Goal: Information Seeking & Learning: Learn about a topic

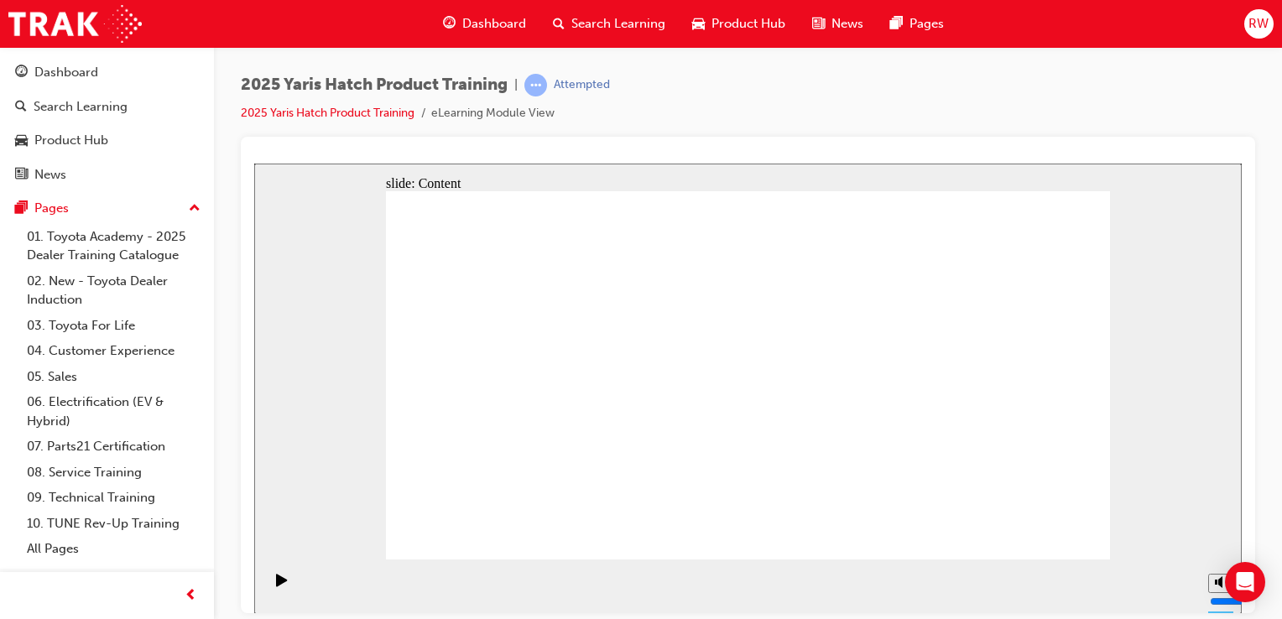
drag, startPoint x: 1035, startPoint y: 522, endPoint x: 1038, endPoint y: 532, distance: 10.6
click at [1032, 566] on section "Playback Speed 2 1.75 1.5 1.25 Normal" at bounding box center [747, 586] width 987 height 55
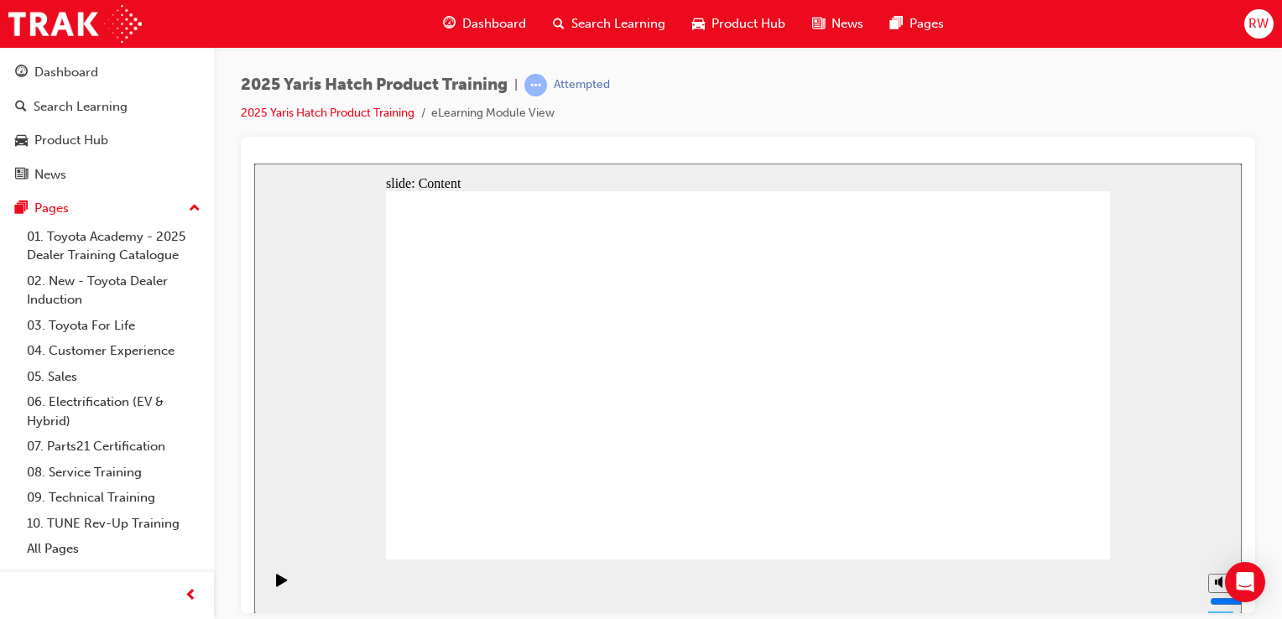
drag, startPoint x: 745, startPoint y: 528, endPoint x: 738, endPoint y: 523, distance: 8.9
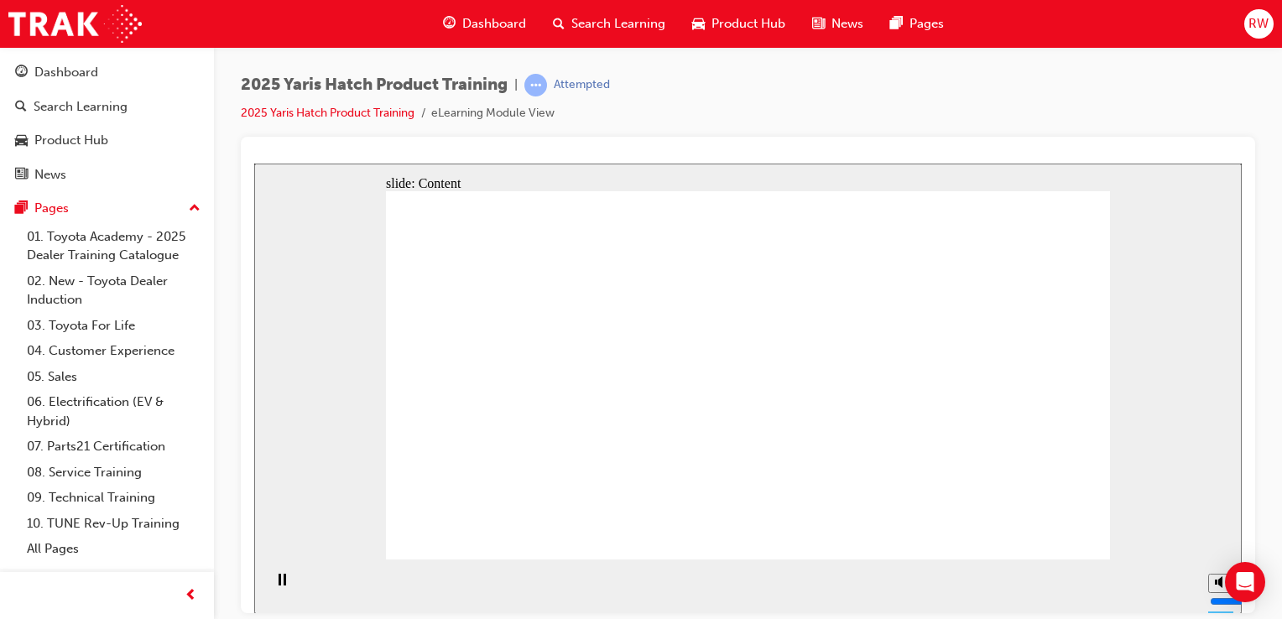
drag, startPoint x: 824, startPoint y: 403, endPoint x: 815, endPoint y: 402, distance: 8.4
drag, startPoint x: 887, startPoint y: 315, endPoint x: 872, endPoint y: 312, distance: 14.5
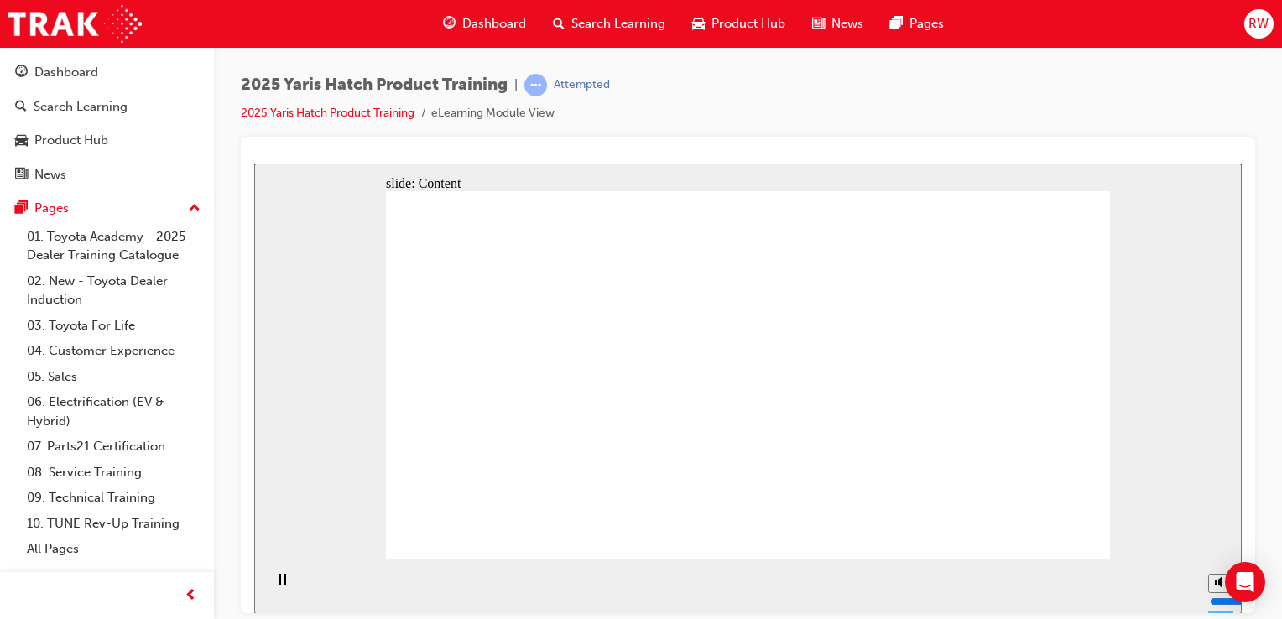
drag, startPoint x: 498, startPoint y: 422, endPoint x: 503, endPoint y: 414, distance: 9.8
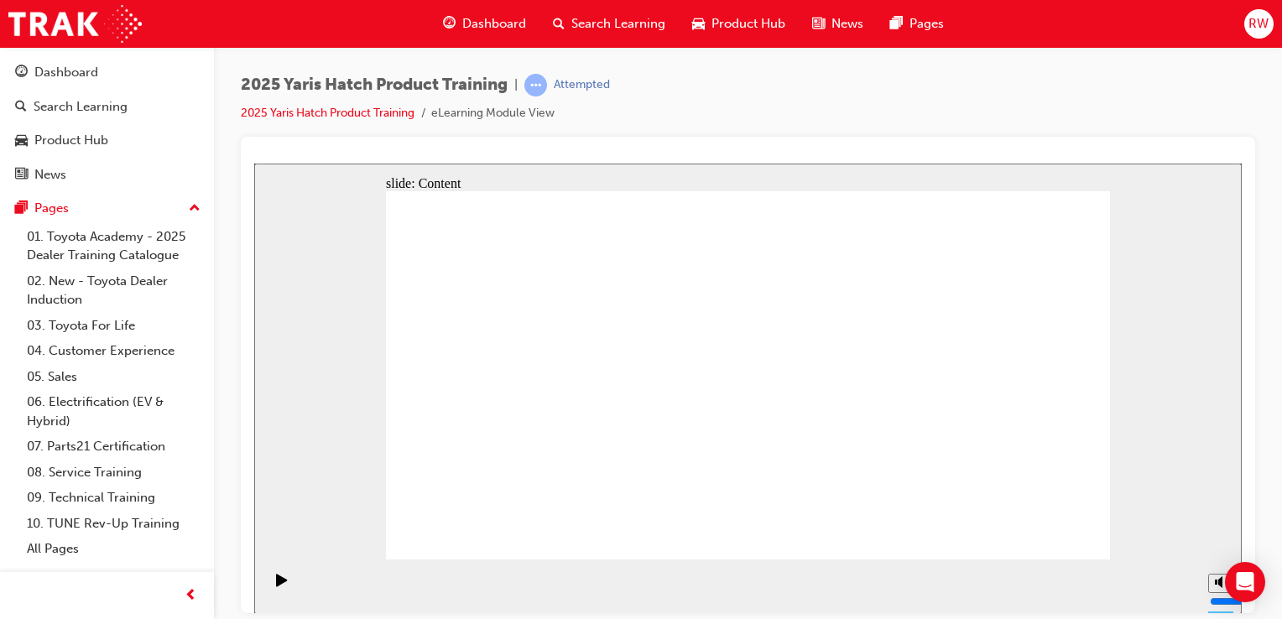
click at [1166, 348] on div "slide: Content ACTIVE SAFETY - EQUIPMENT Enhanced forward facing safety system …" at bounding box center [747, 388] width 987 height 450
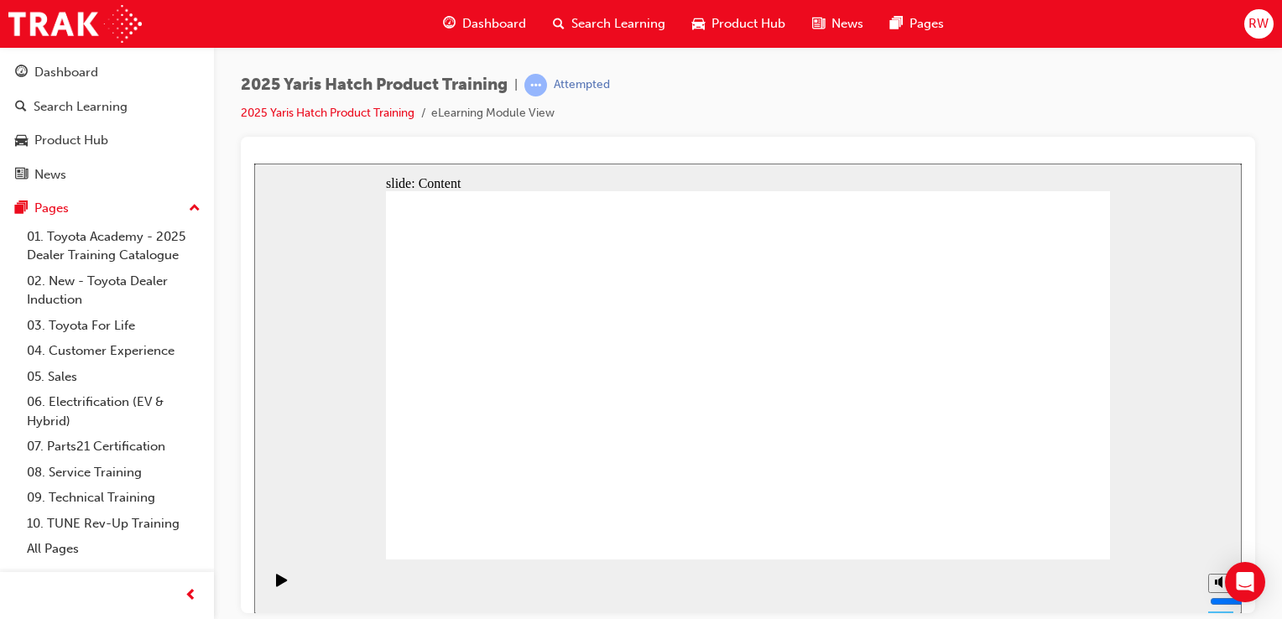
drag, startPoint x: 1022, startPoint y: 544, endPoint x: 1050, endPoint y: 533, distance: 30.5
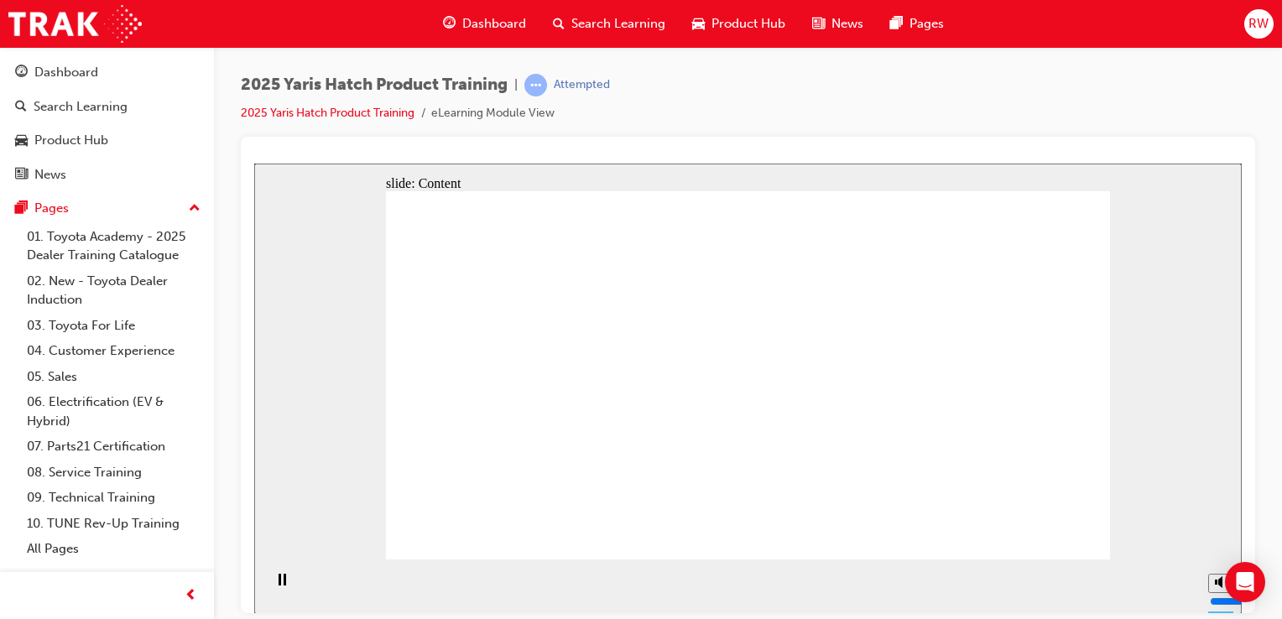
radio input "true"
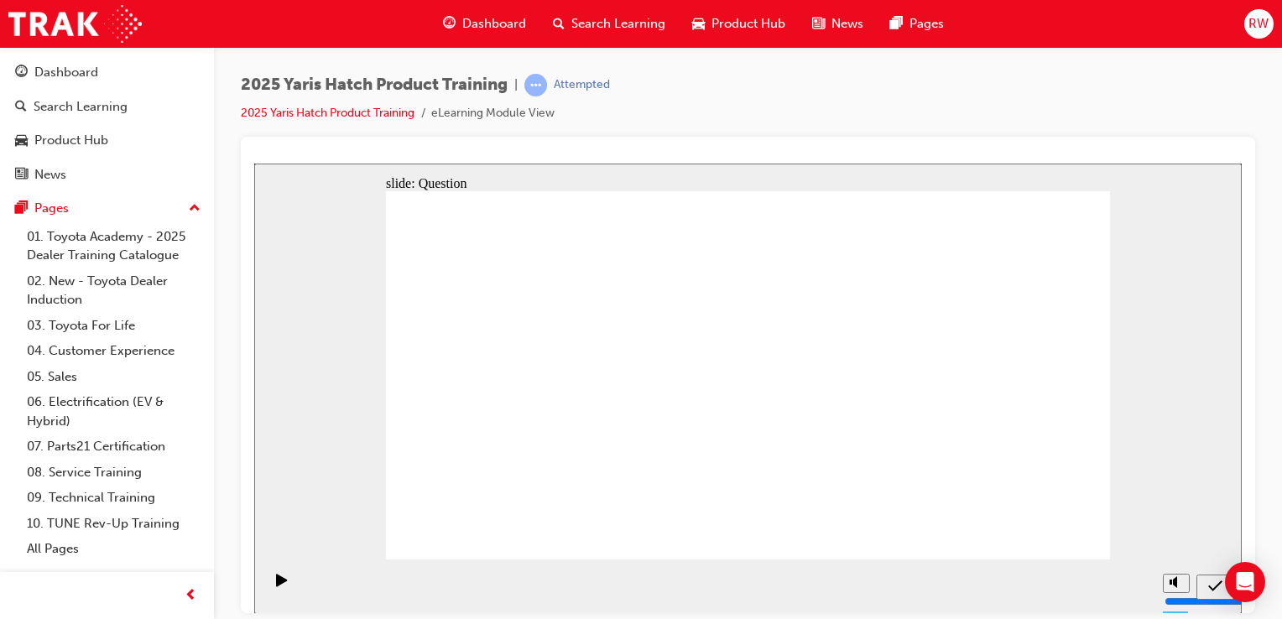
drag, startPoint x: 1051, startPoint y: 549, endPoint x: 1043, endPoint y: 533, distance: 17.6
drag, startPoint x: 905, startPoint y: 319, endPoint x: 899, endPoint y: 330, distance: 12.4
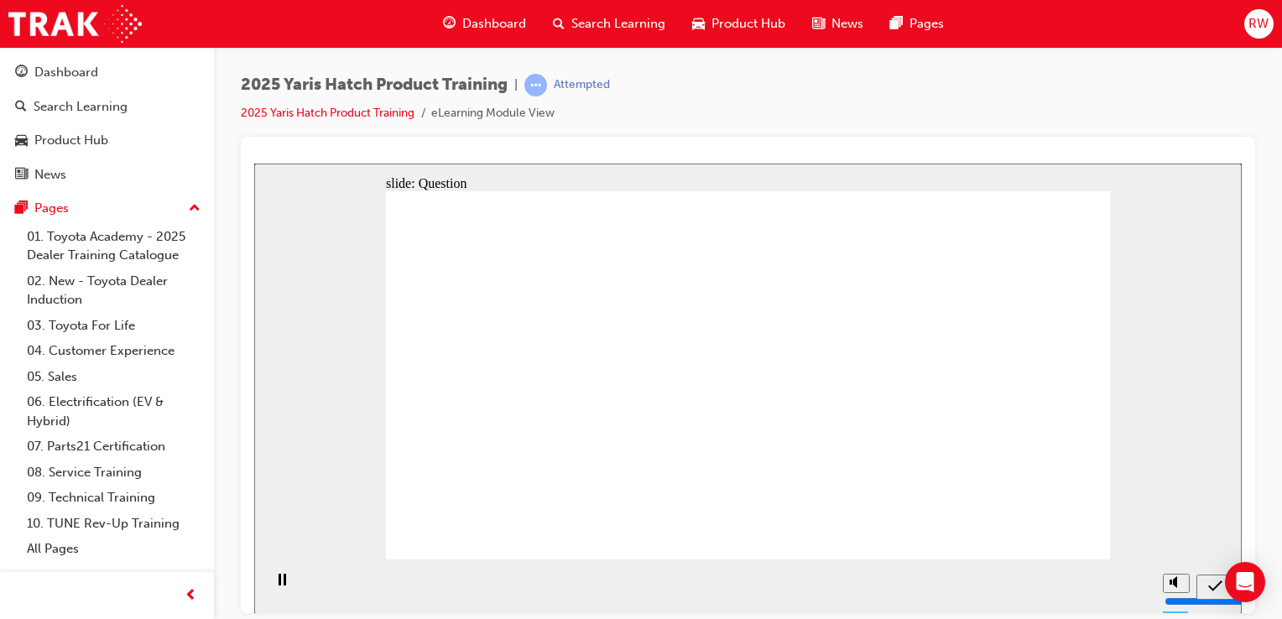
radio input "true"
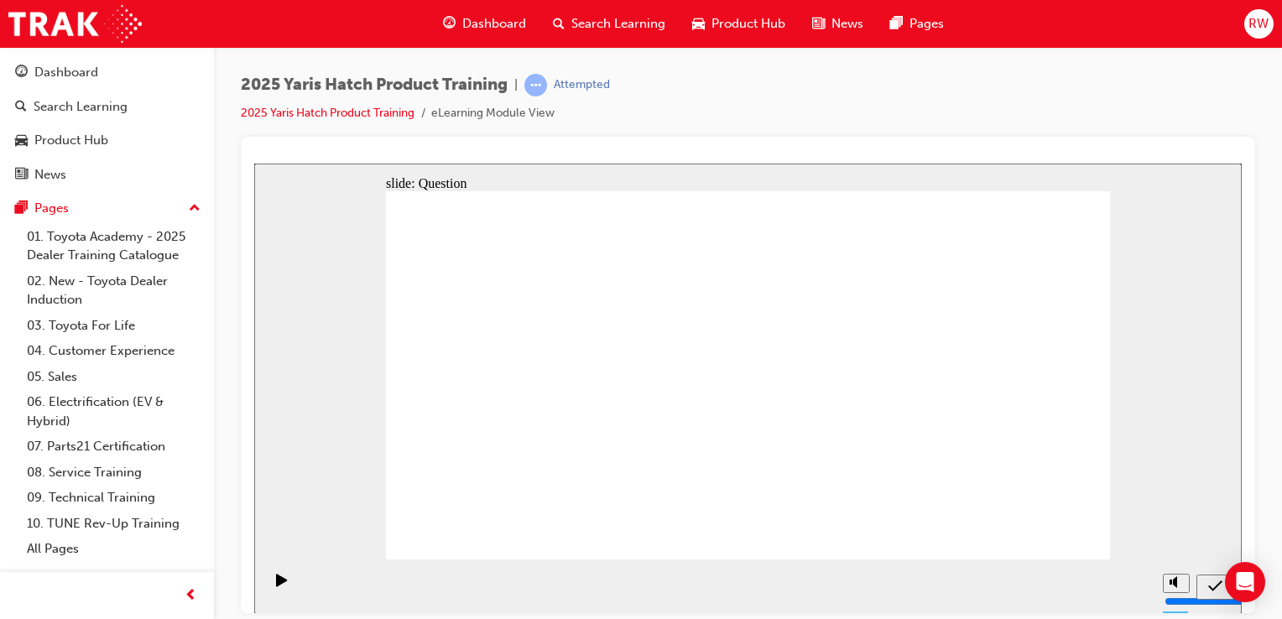
radio input "true"
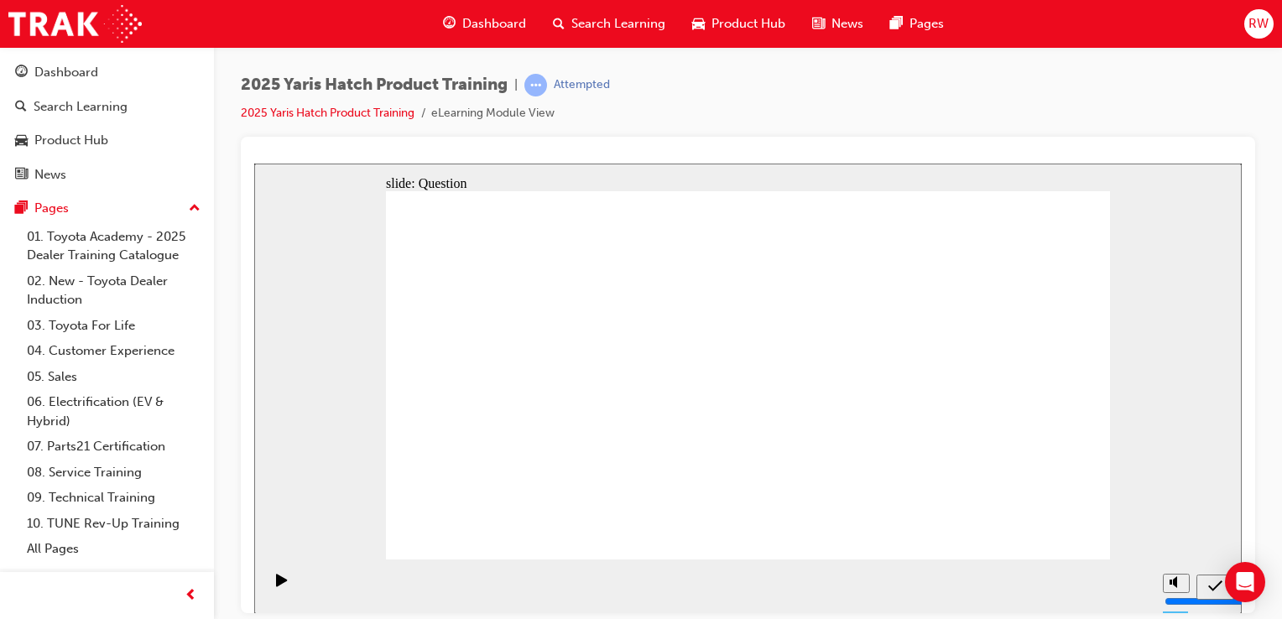
drag, startPoint x: 617, startPoint y: 384, endPoint x: 502, endPoint y: 477, distance: 147.9
drag, startPoint x: 872, startPoint y: 360, endPoint x: 614, endPoint y: 471, distance: 281.1
drag, startPoint x: 1020, startPoint y: 358, endPoint x: 763, endPoint y: 472, distance: 280.9
drag, startPoint x: 746, startPoint y: 357, endPoint x: 872, endPoint y: 472, distance: 171.0
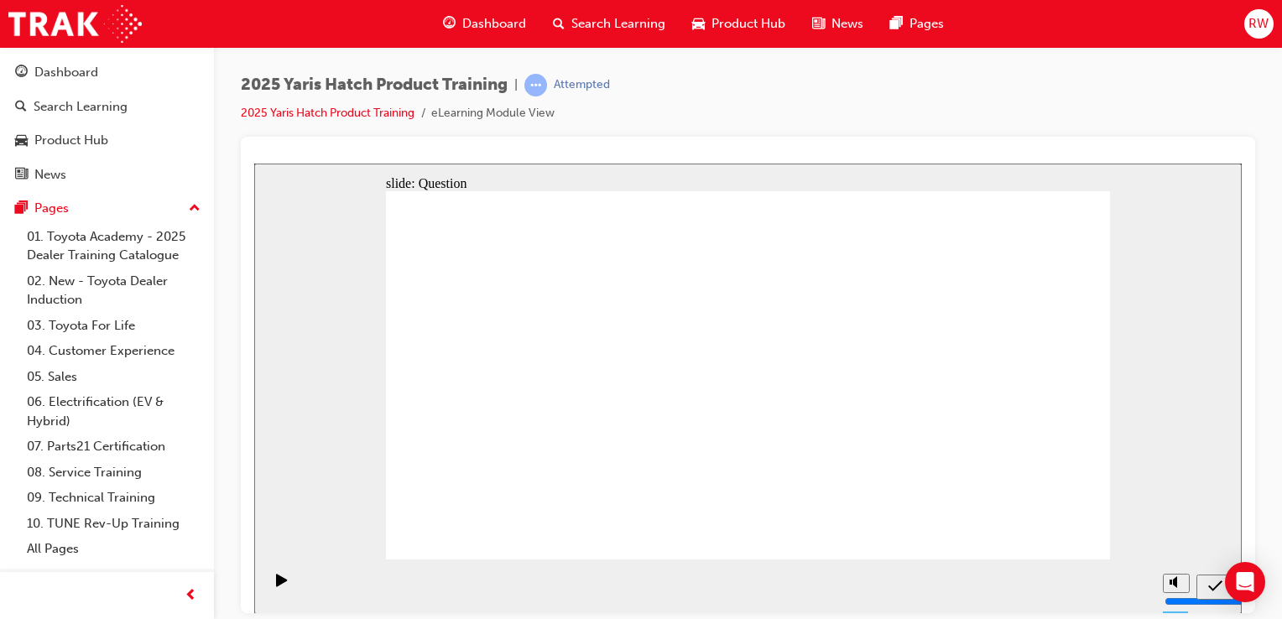
drag, startPoint x: 470, startPoint y: 362, endPoint x: 1014, endPoint y: 473, distance: 555.5
drag, startPoint x: 718, startPoint y: 460, endPoint x: 739, endPoint y: 460, distance: 21.0
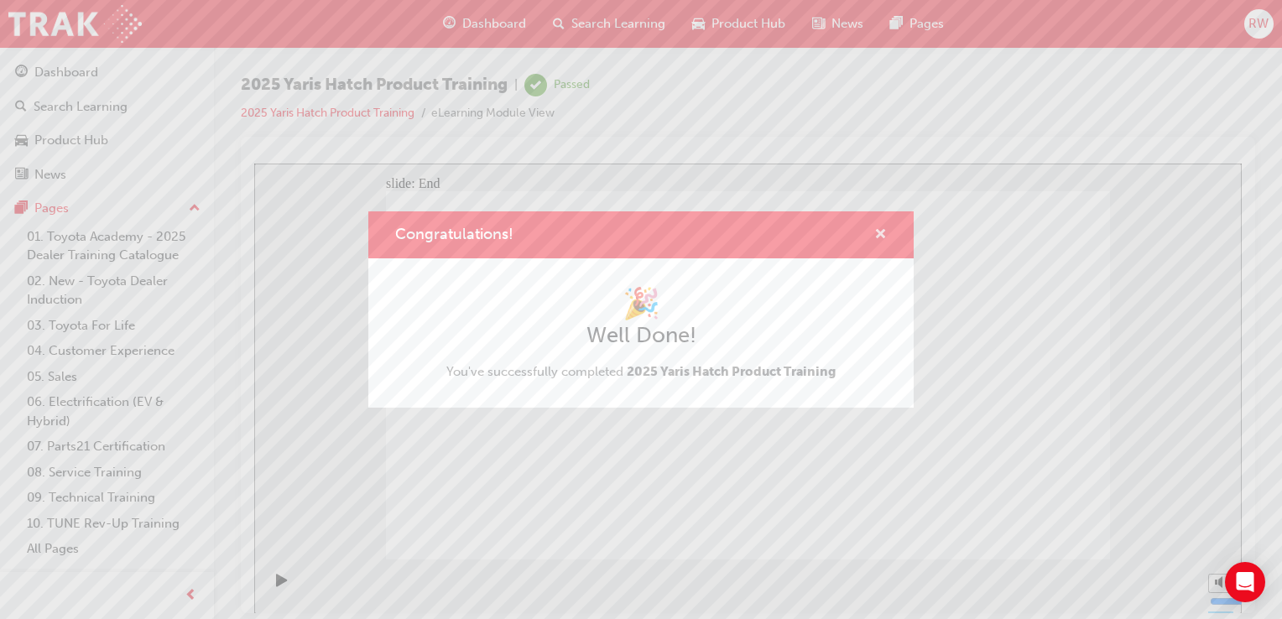
click at [883, 241] on span "cross-icon" at bounding box center [880, 235] width 13 height 15
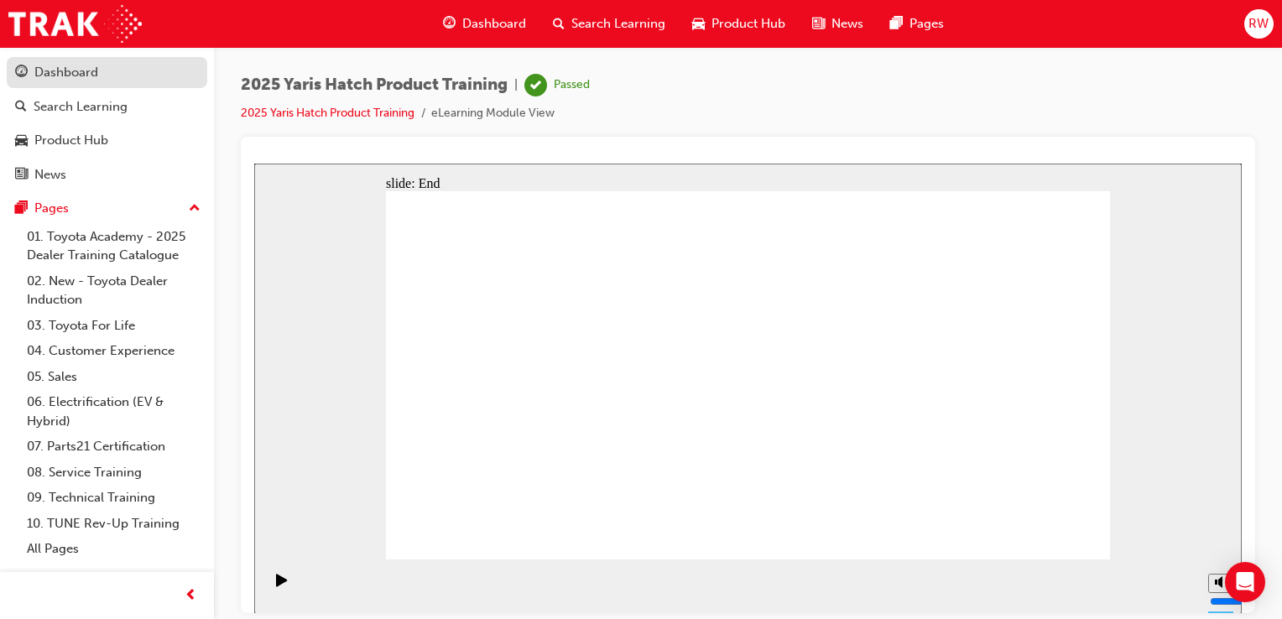
click at [74, 79] on div "Dashboard" at bounding box center [66, 72] width 64 height 19
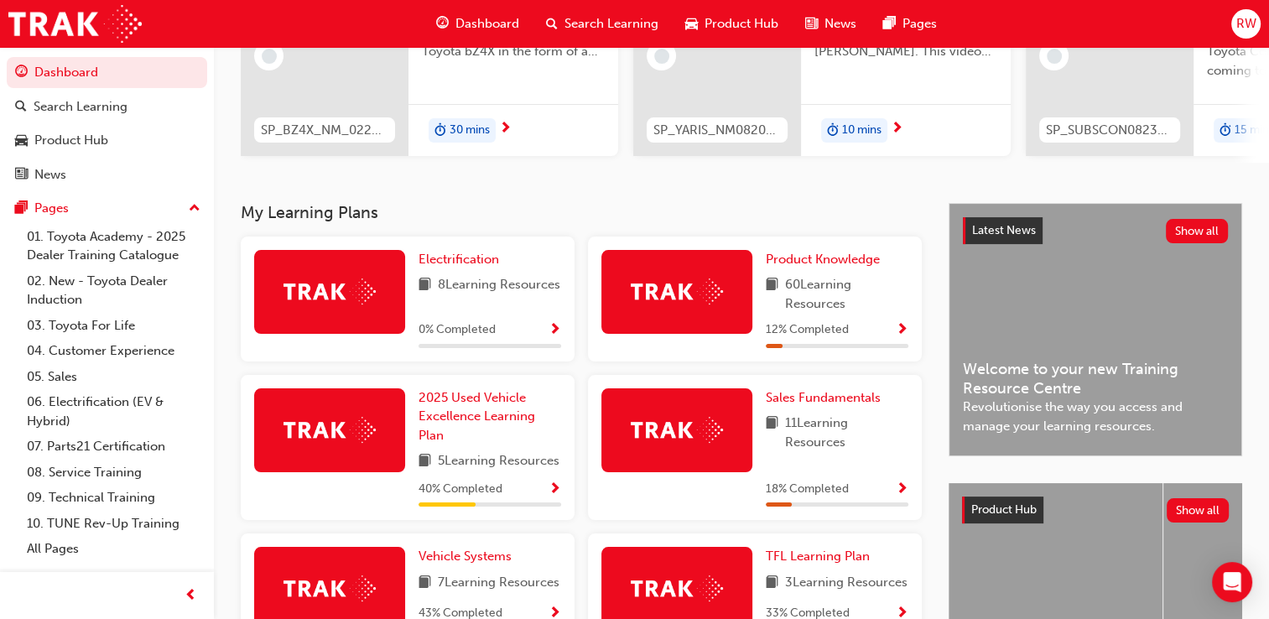
scroll to position [252, 0]
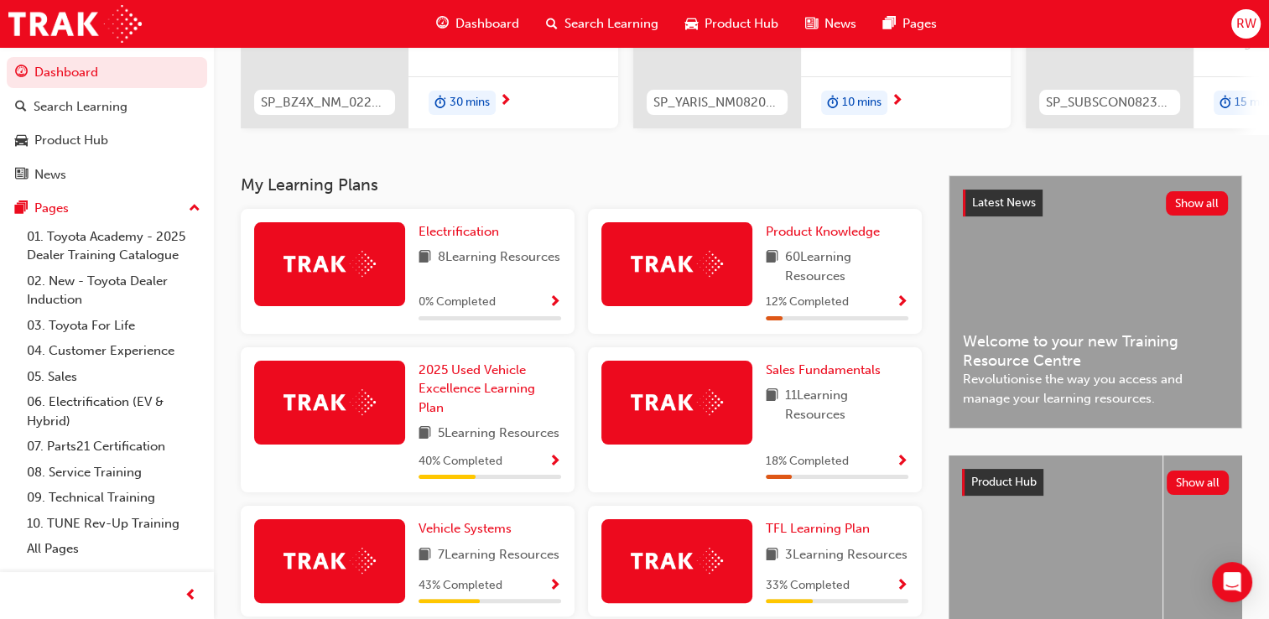
click at [705, 391] on div at bounding box center [676, 403] width 151 height 84
click at [789, 377] on span "Sales Fundamentals" at bounding box center [823, 369] width 115 height 15
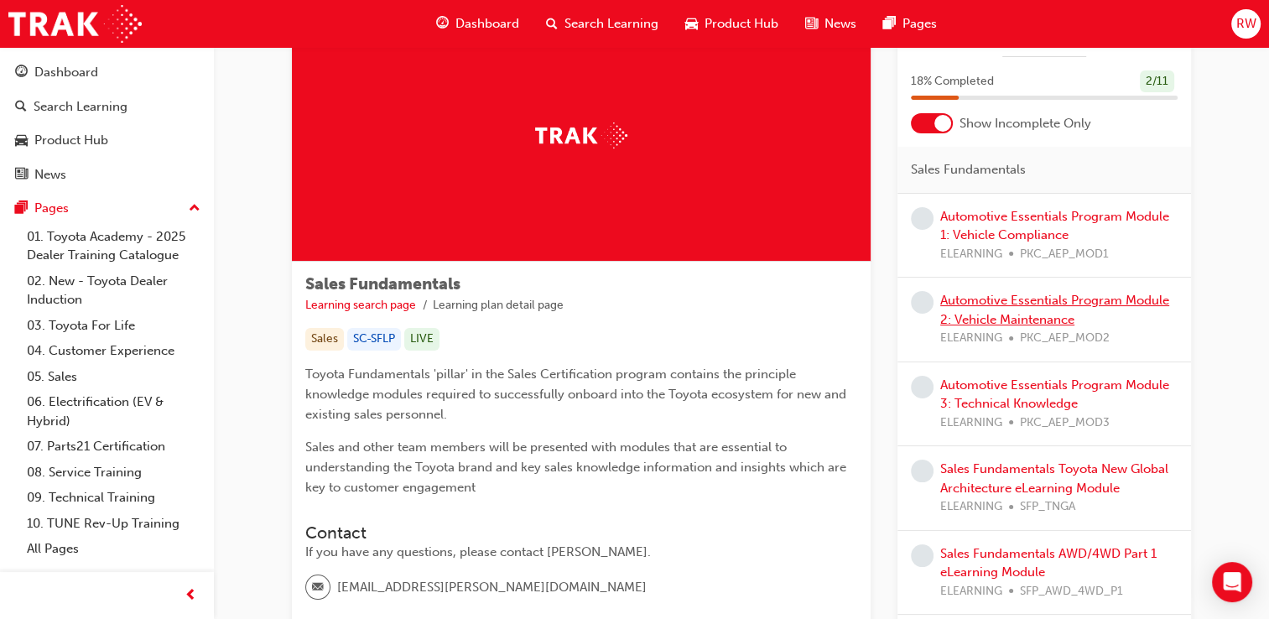
scroll to position [84, 0]
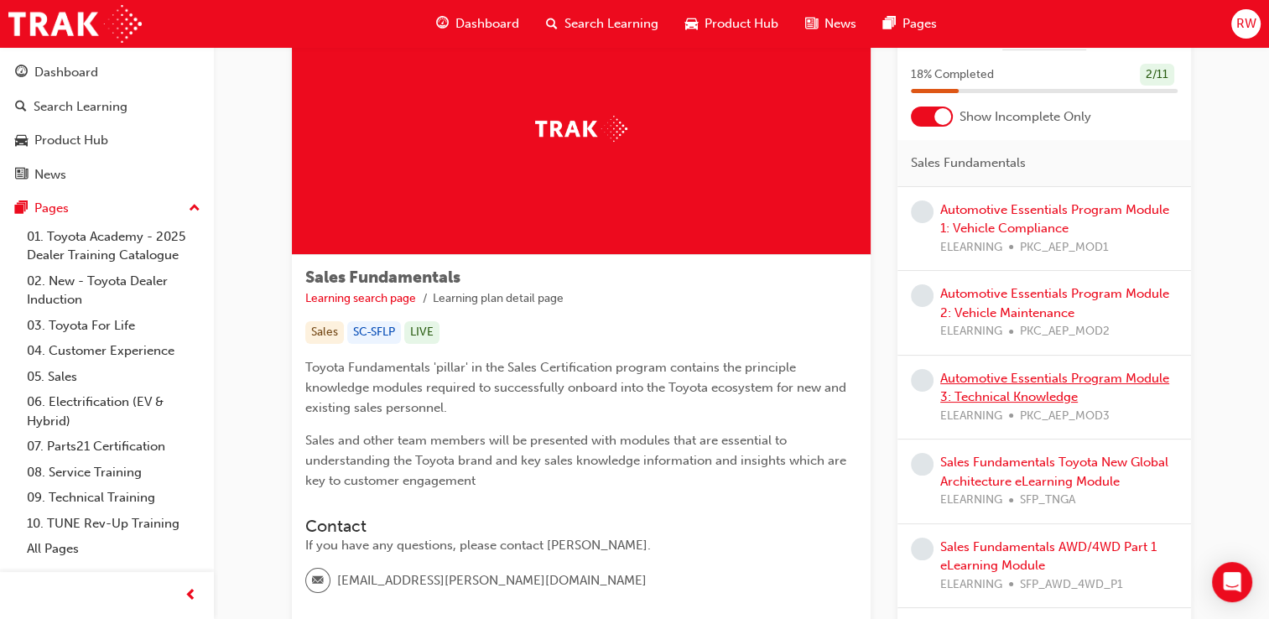
click at [993, 384] on link "Automotive Essentials Program Module 3: Technical Knowledge" at bounding box center [1054, 388] width 229 height 34
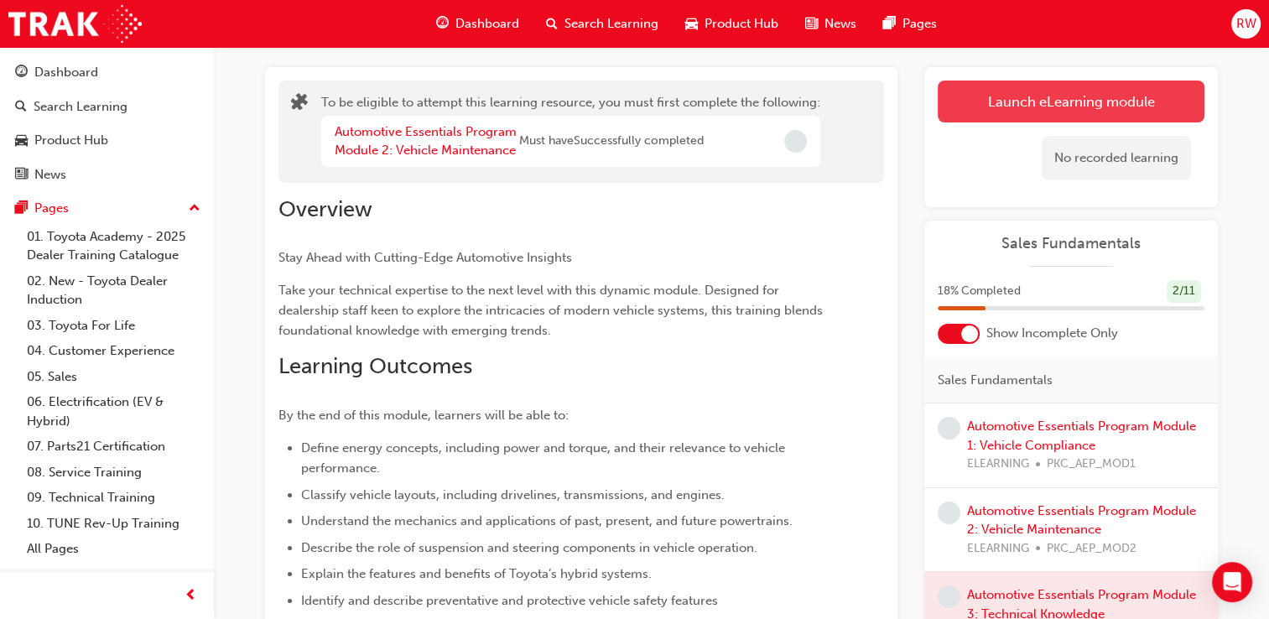
click at [1001, 109] on button "Launch eLearning module" at bounding box center [1071, 102] width 267 height 42
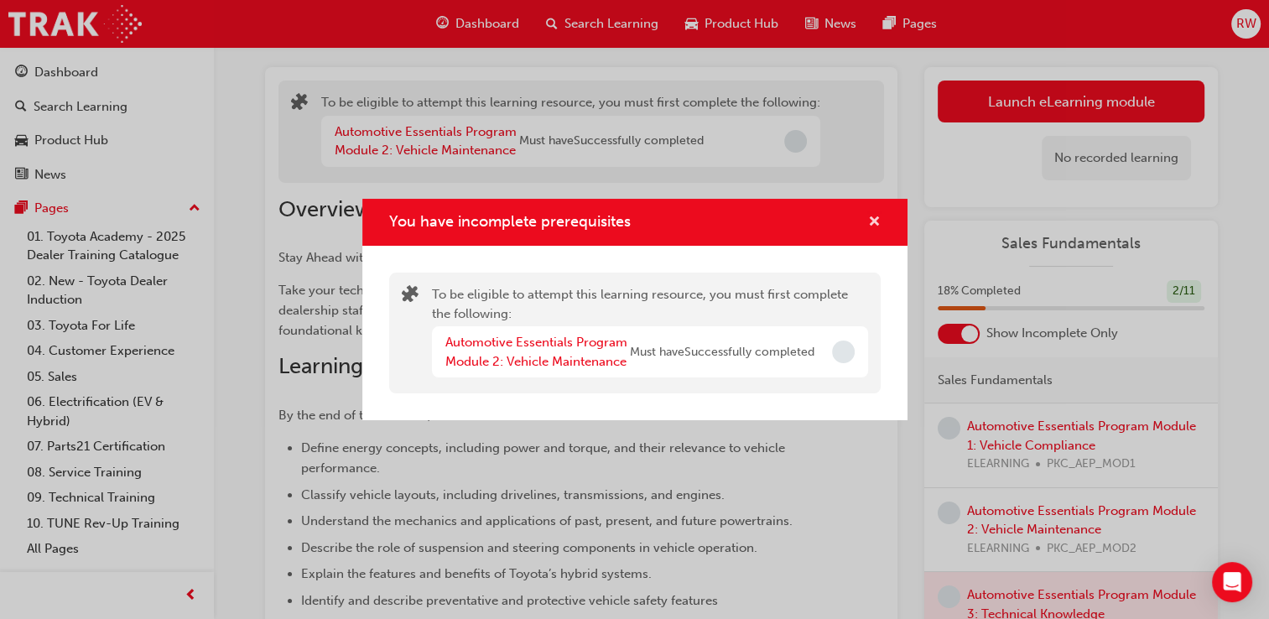
click at [872, 222] on span "cross-icon" at bounding box center [874, 223] width 13 height 15
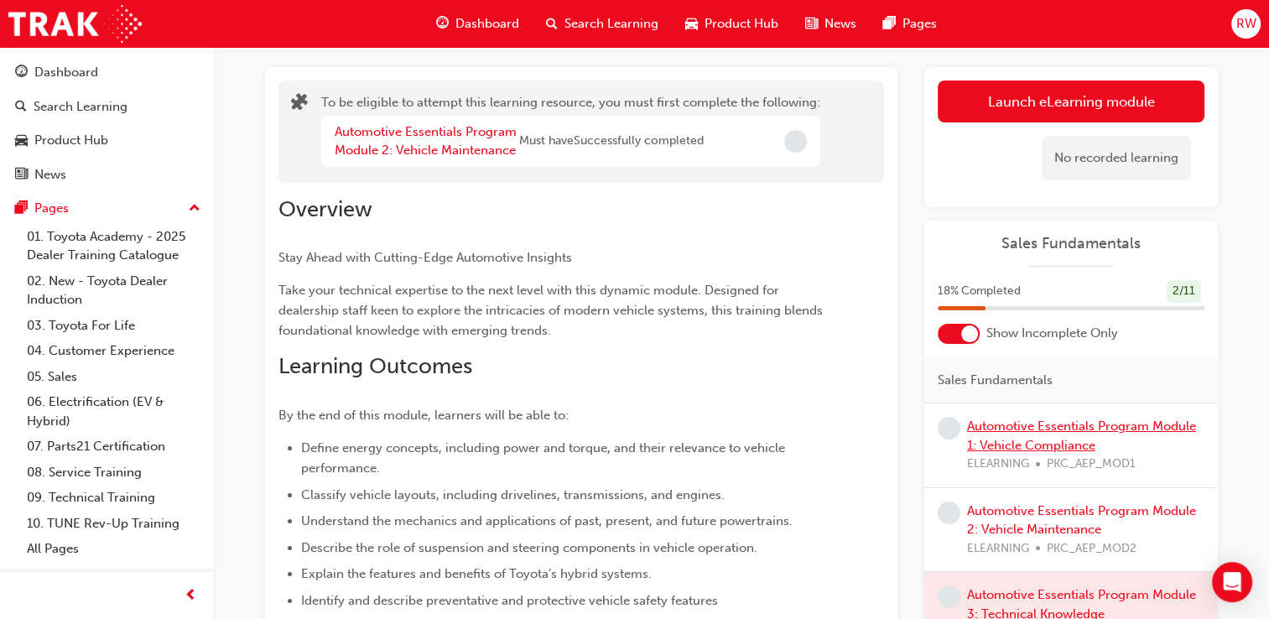
click at [993, 435] on div "Automotive Essentials Program Module 1: Vehicle Compliance ELEARNING PKC_AEP_MO…" at bounding box center [1085, 445] width 237 height 57
click at [1017, 445] on link "Automotive Essentials Program Module 1: Vehicle Compliance" at bounding box center [1081, 436] width 229 height 34
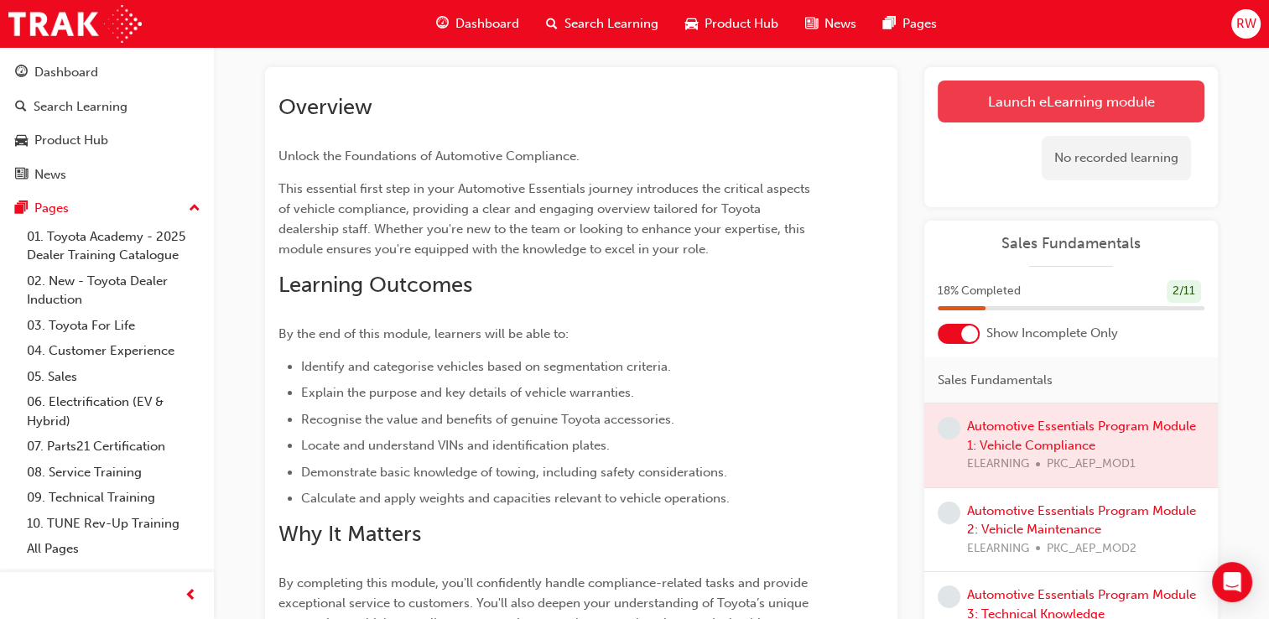
click at [1045, 107] on link "Launch eLearning module" at bounding box center [1071, 102] width 267 height 42
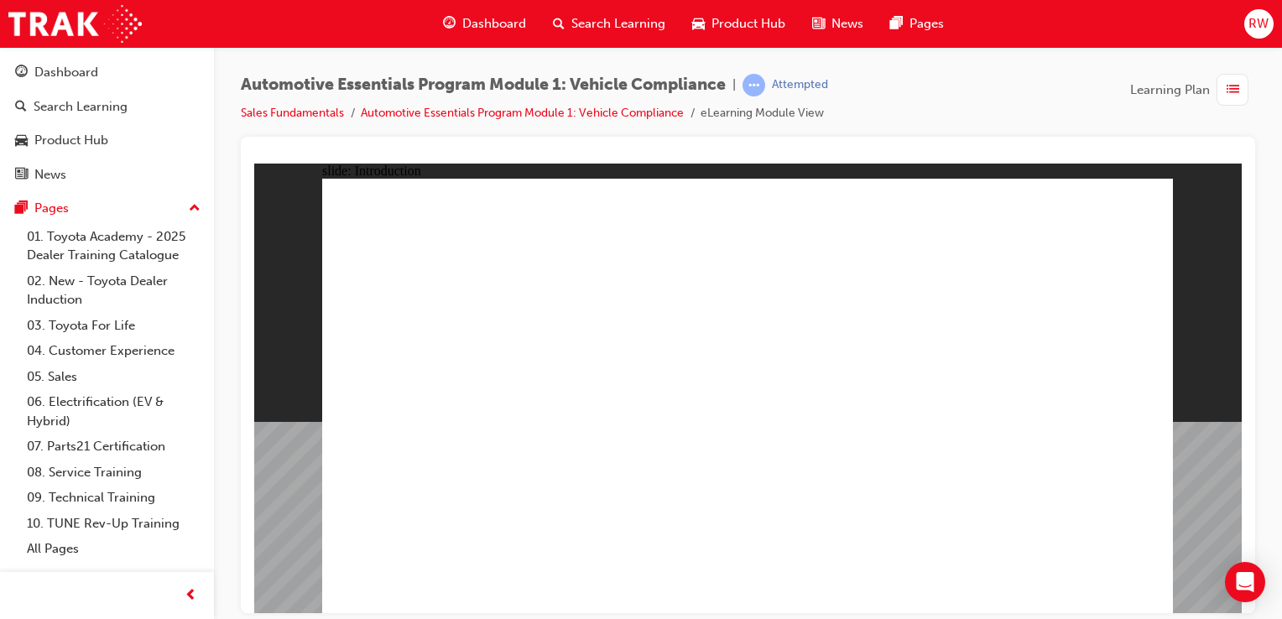
drag, startPoint x: 1199, startPoint y: 579, endPoint x: 1189, endPoint y: 591, distance: 15.6
drag, startPoint x: 480, startPoint y: 435, endPoint x: 502, endPoint y: 459, distance: 32.1
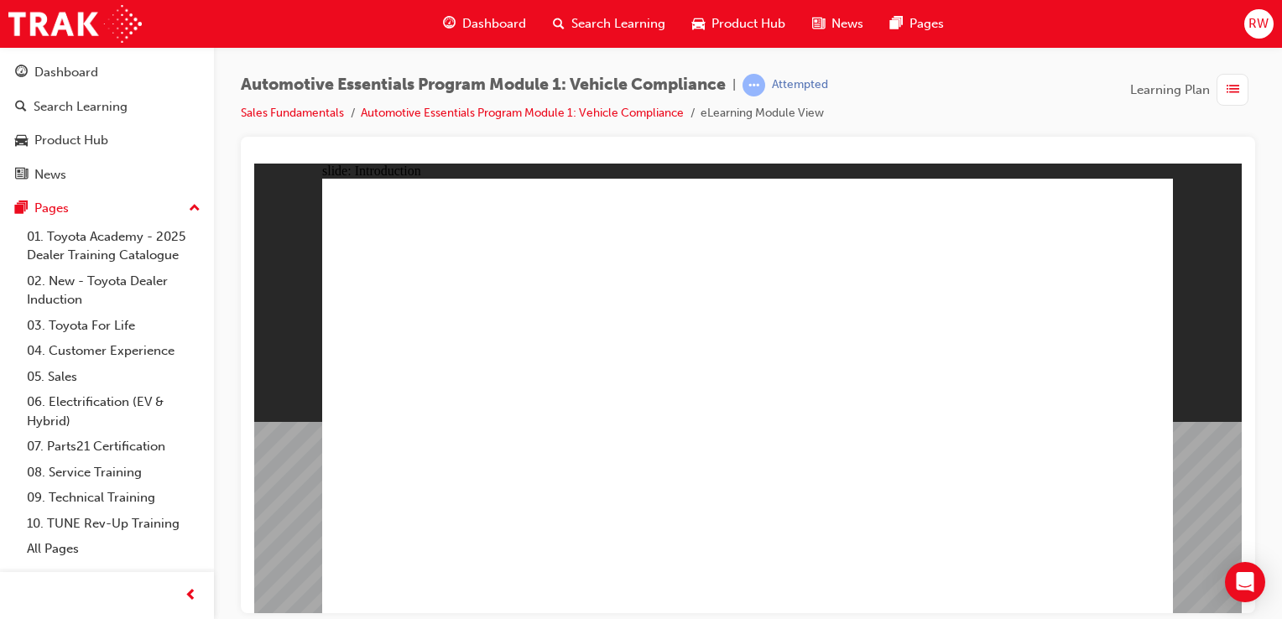
drag, startPoint x: 1136, startPoint y: 197, endPoint x: 1117, endPoint y: 203, distance: 19.4
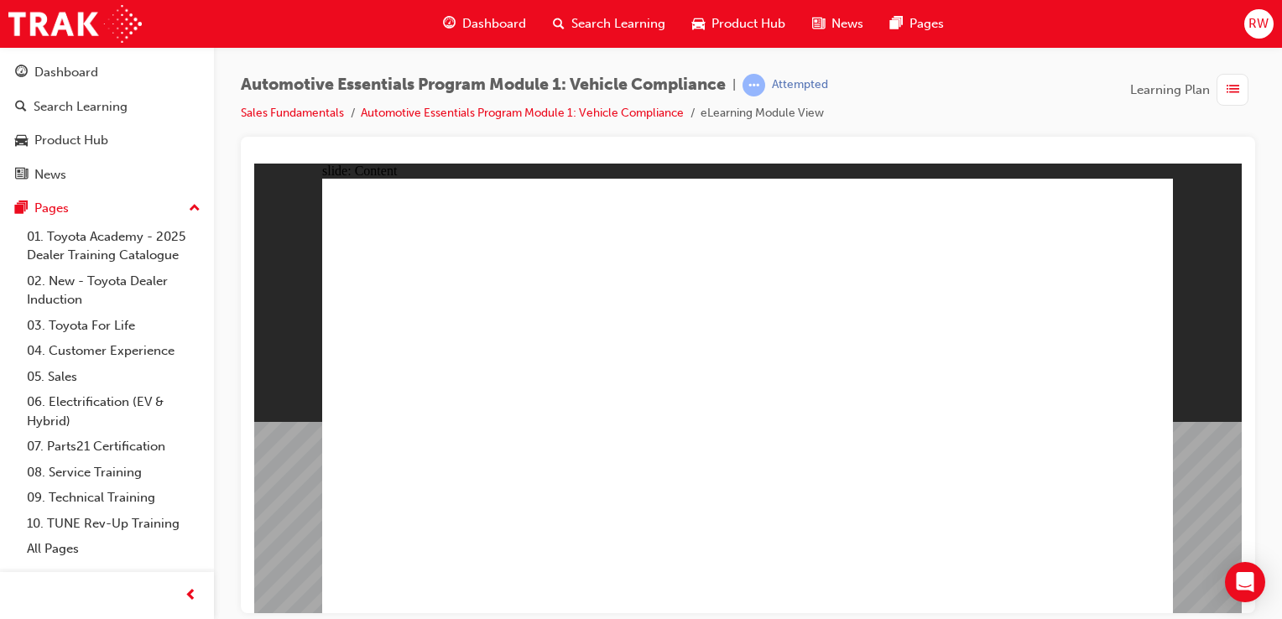
drag, startPoint x: 867, startPoint y: 510, endPoint x: 842, endPoint y: 503, distance: 26.0
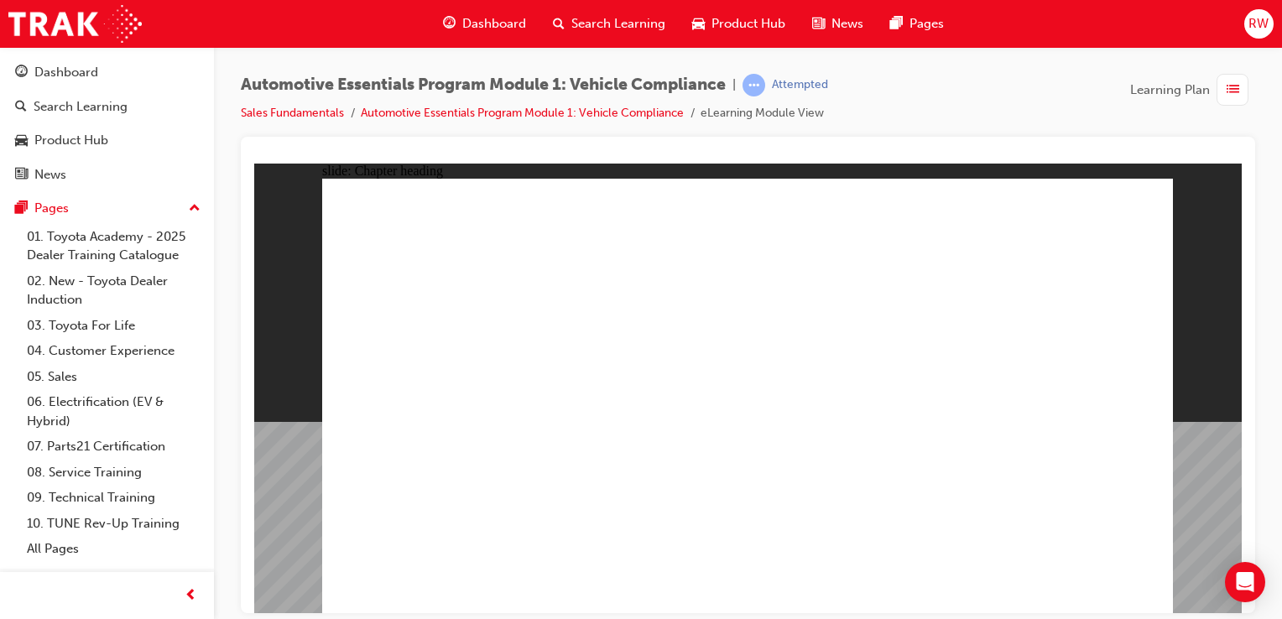
drag, startPoint x: 1073, startPoint y: 203, endPoint x: 1064, endPoint y: 209, distance: 10.9
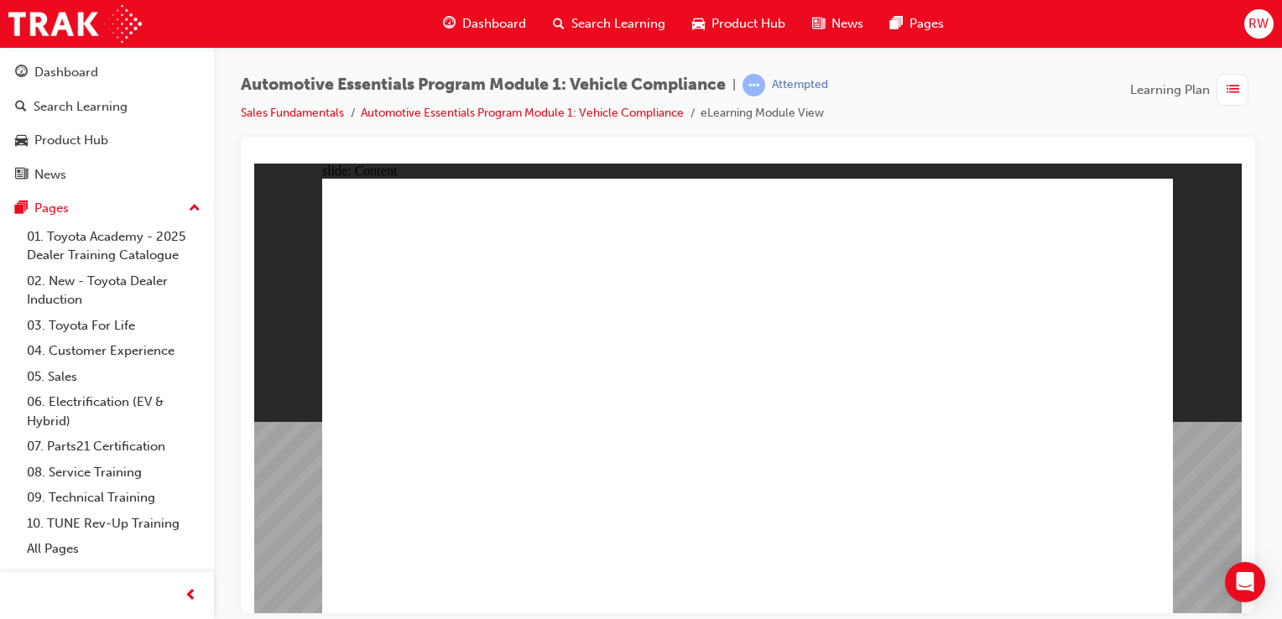
drag, startPoint x: 1132, startPoint y: 208, endPoint x: 1114, endPoint y: 208, distance: 17.6
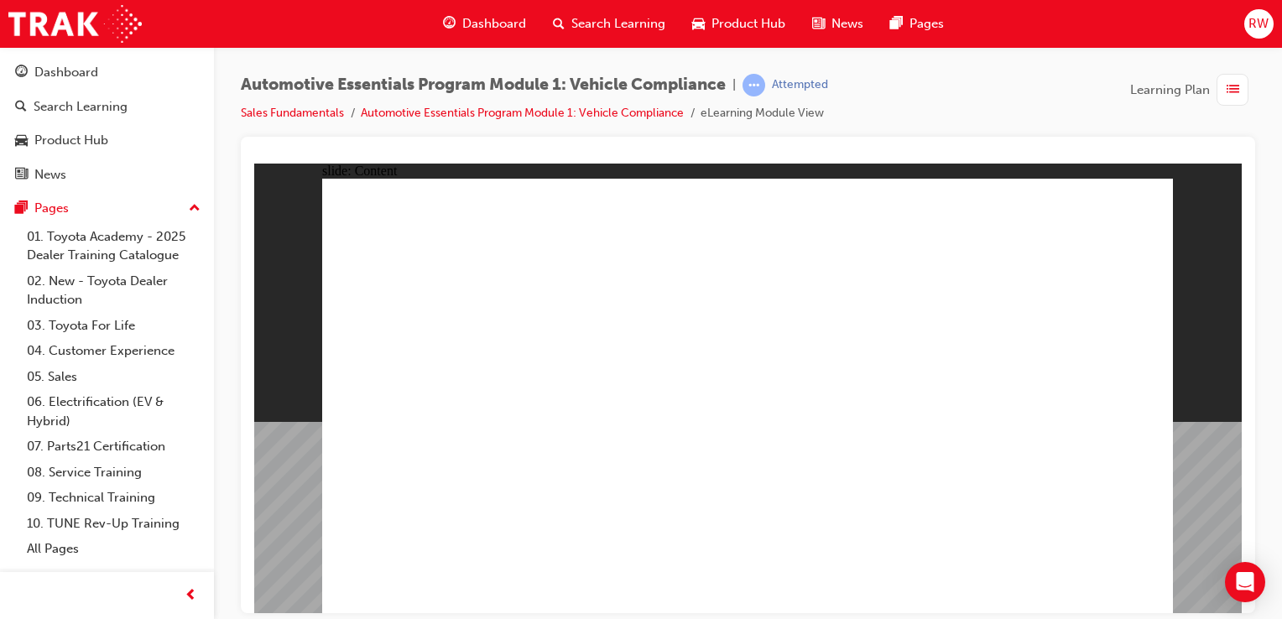
drag, startPoint x: 617, startPoint y: 475, endPoint x: 614, endPoint y: 460, distance: 15.3
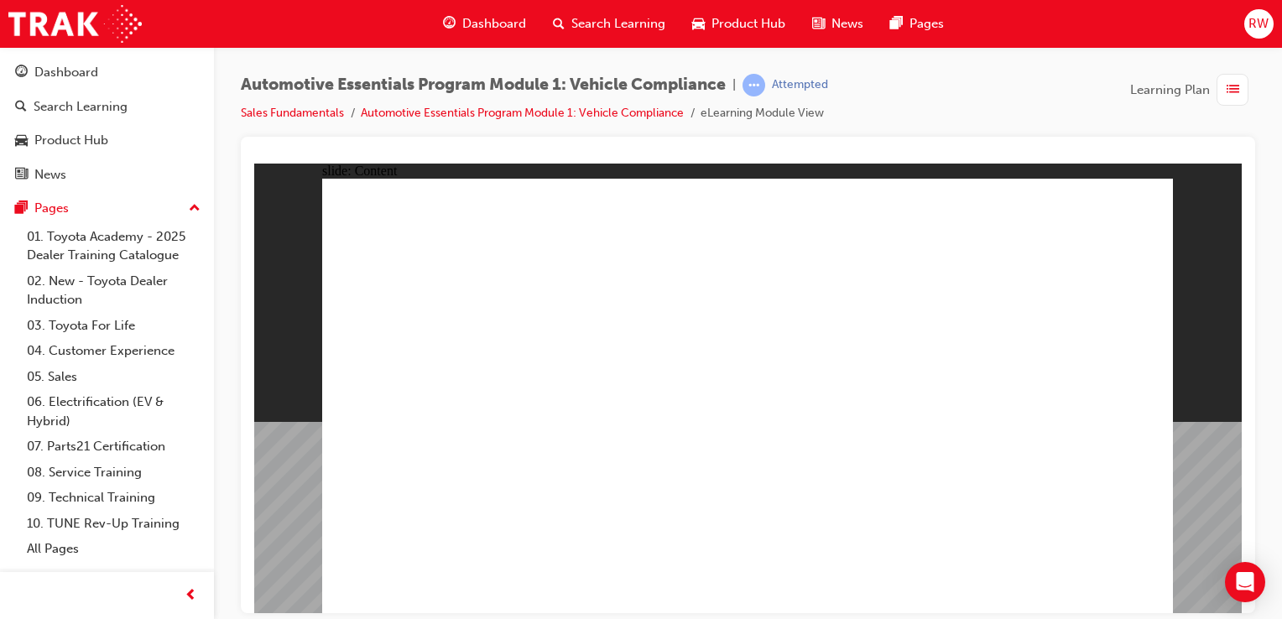
drag, startPoint x: 677, startPoint y: 346, endPoint x: 670, endPoint y: 336, distance: 12.1
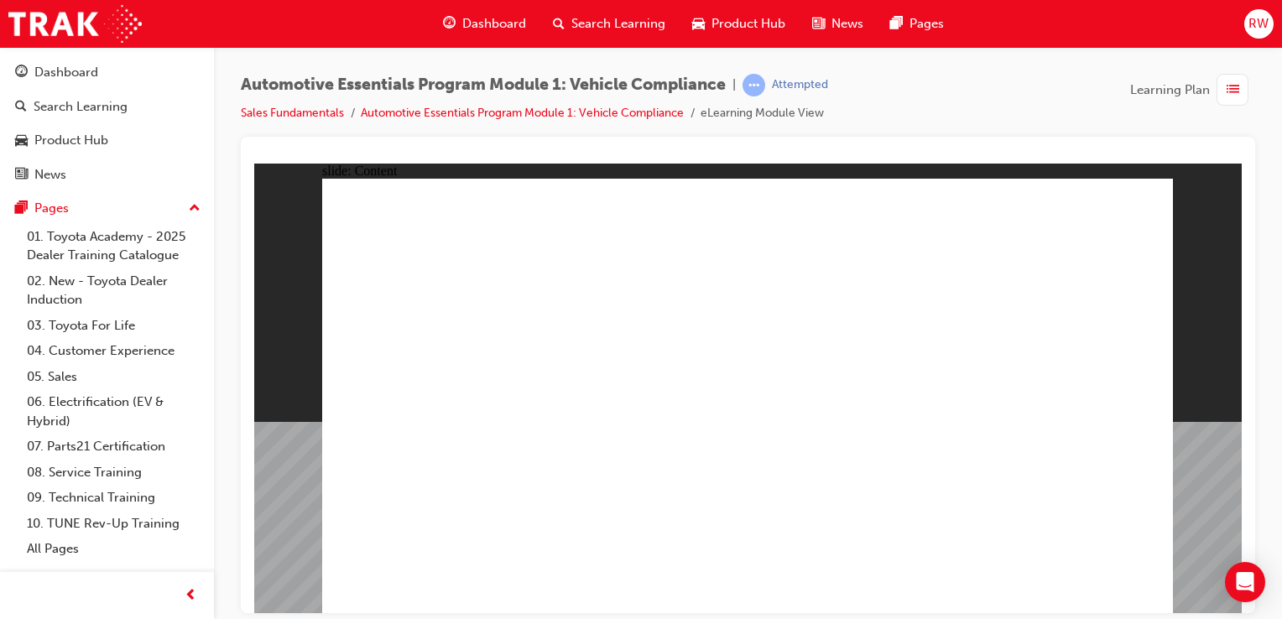
drag, startPoint x: 1090, startPoint y: 586, endPoint x: 899, endPoint y: 481, distance: 218.5
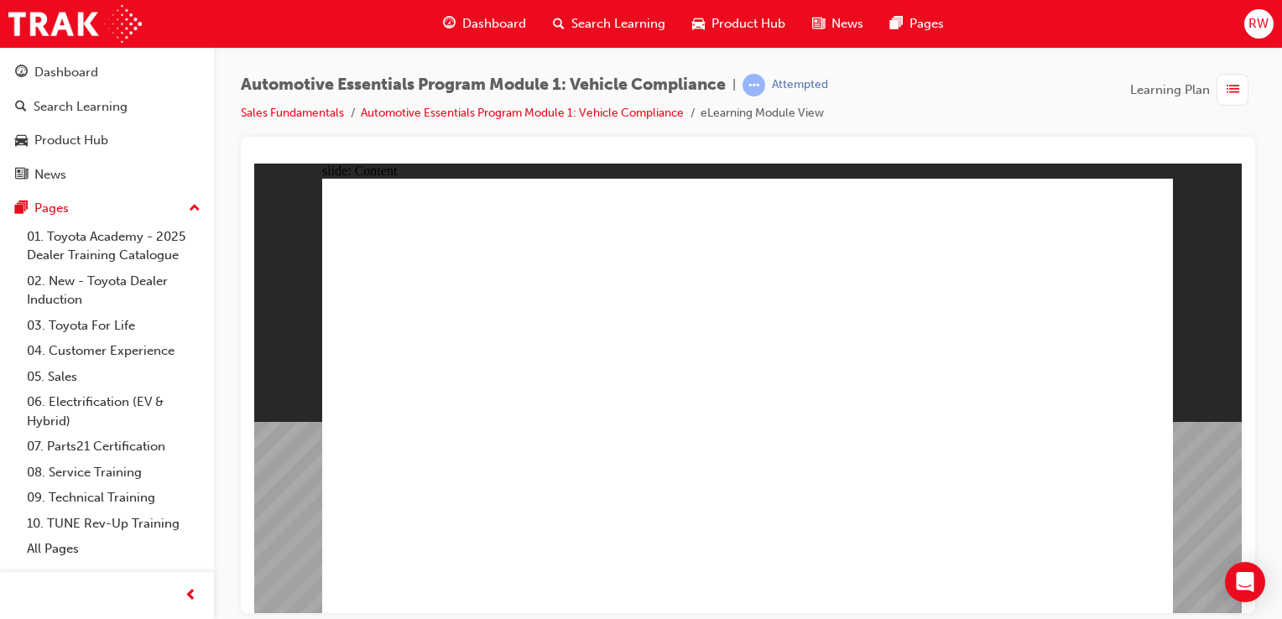
drag, startPoint x: 1069, startPoint y: 588, endPoint x: 1102, endPoint y: 585, distance: 33.6
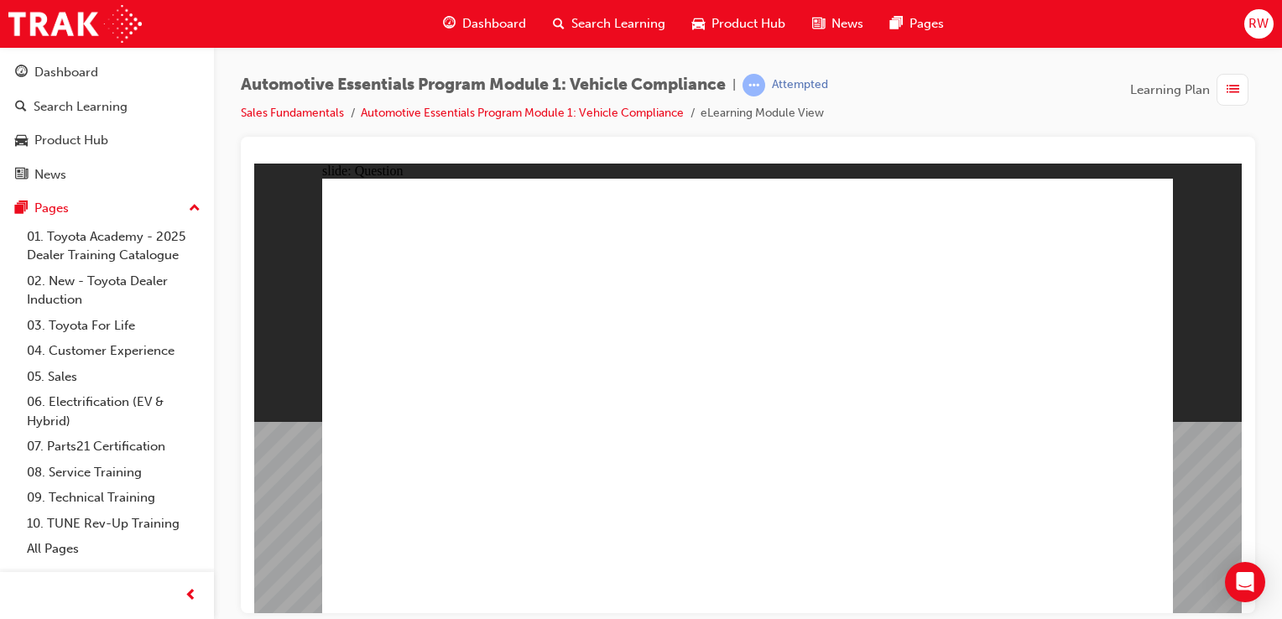
radio input "true"
